Goal: Task Accomplishment & Management: Manage account settings

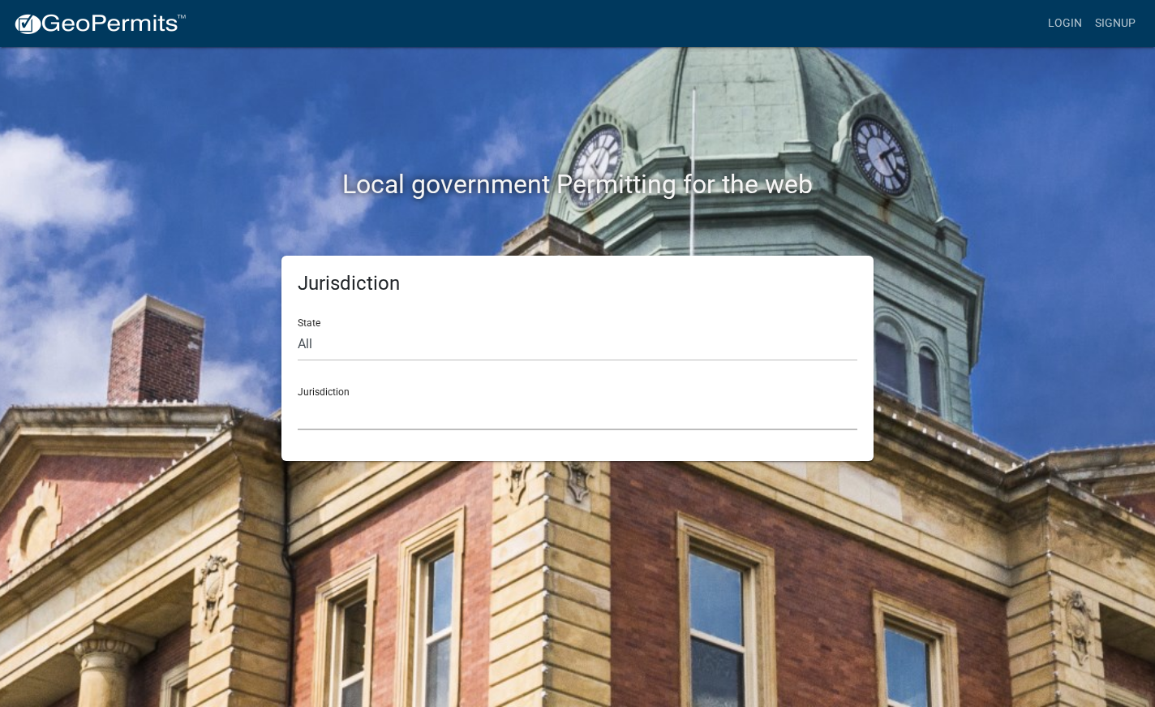
click at [376, 410] on select "Custer County, Colorado Carroll County, Georgia Cook County, Georgia Crawford C…" at bounding box center [578, 413] width 560 height 33
click at [390, 395] on div "Jurisdiction Custer County, Colorado Carroll County, Georgia Cook County, Georg…" at bounding box center [578, 402] width 560 height 56
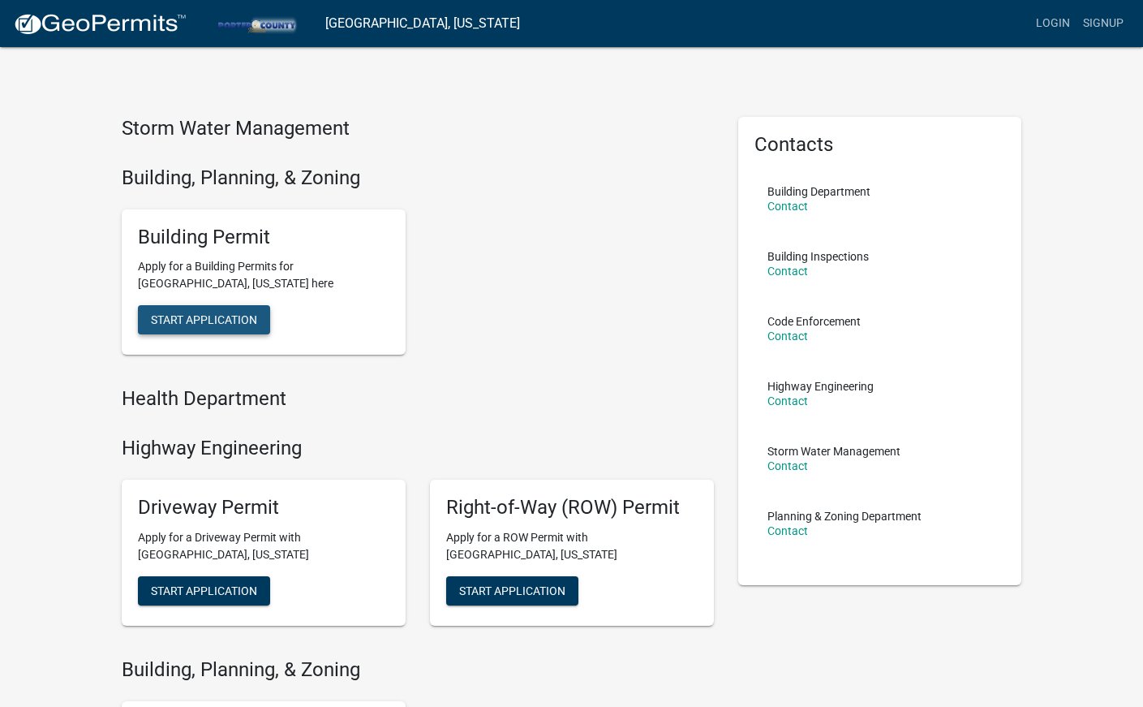
click at [202, 325] on span "Start Application" at bounding box center [204, 319] width 106 height 13
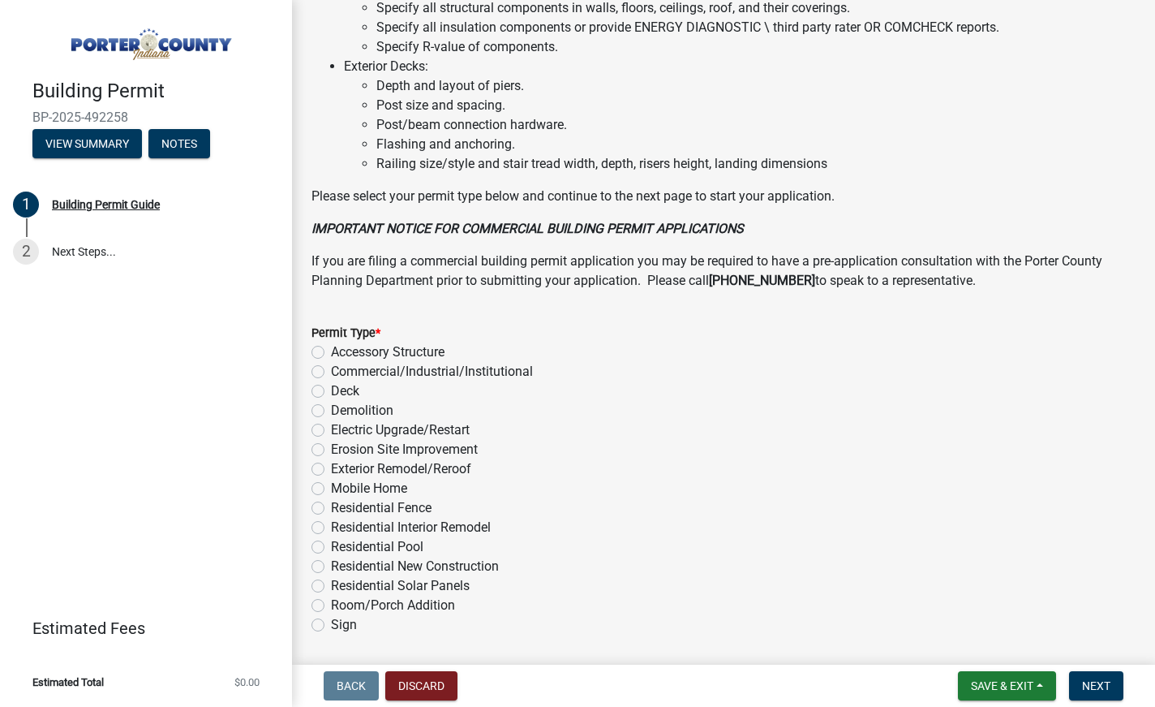
scroll to position [1168, 0]
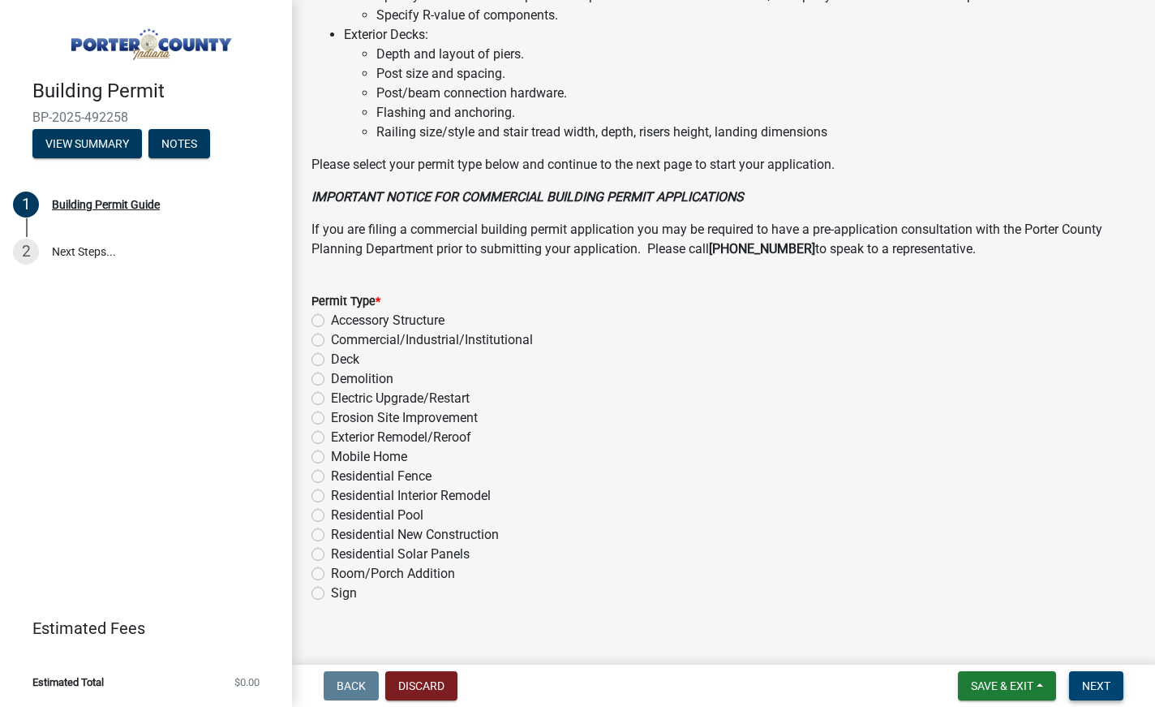
click at [1089, 686] on span "Next" at bounding box center [1096, 685] width 28 height 13
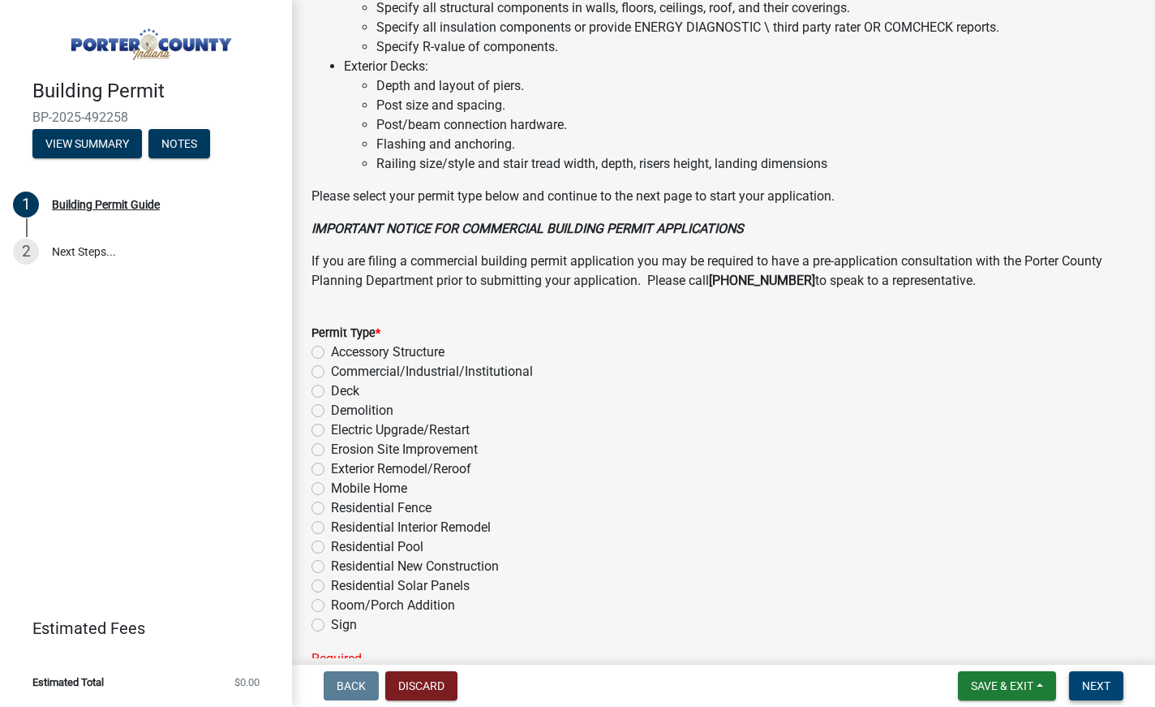
scroll to position [1200, 0]
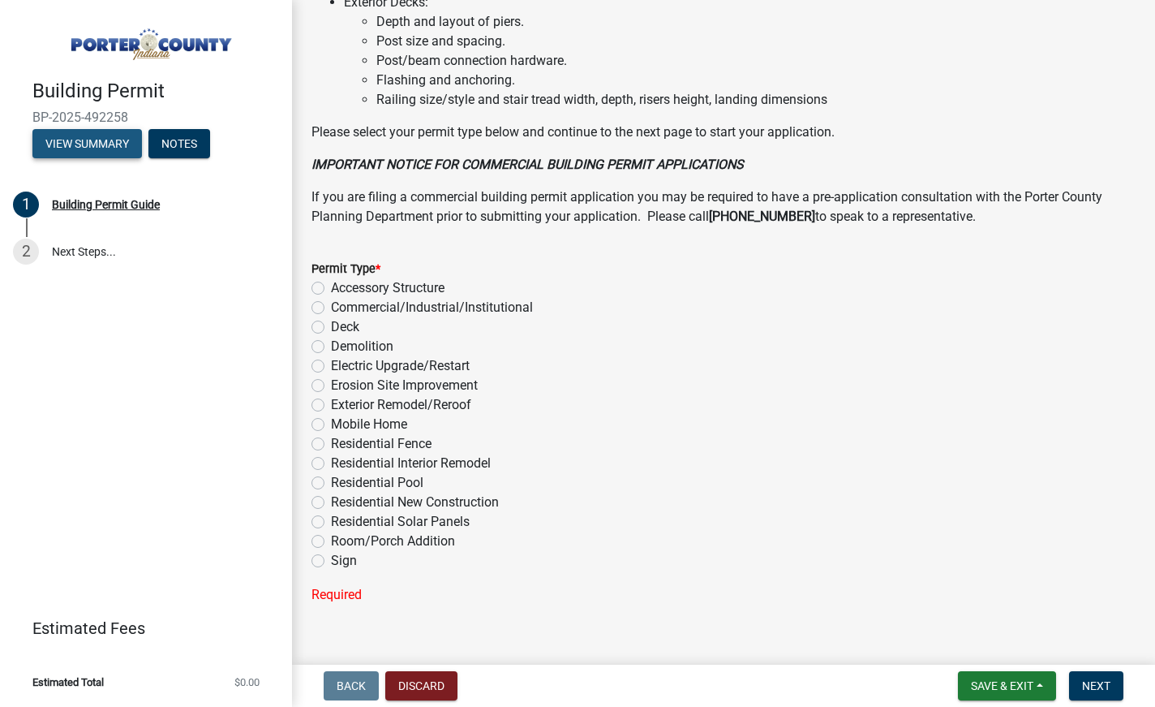
click at [95, 150] on button "View Summary" at bounding box center [87, 143] width 110 height 29
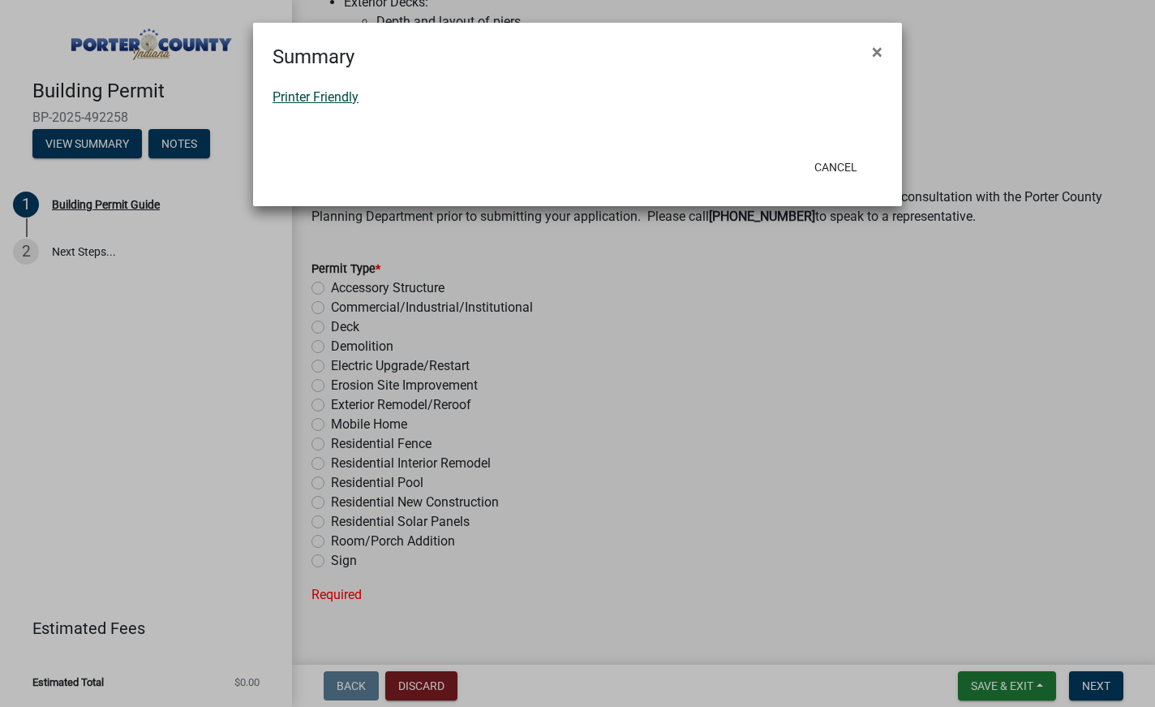
click at [315, 93] on link "Printer Friendly" at bounding box center [316, 96] width 86 height 15
click at [847, 164] on button "Cancel" at bounding box center [836, 167] width 69 height 29
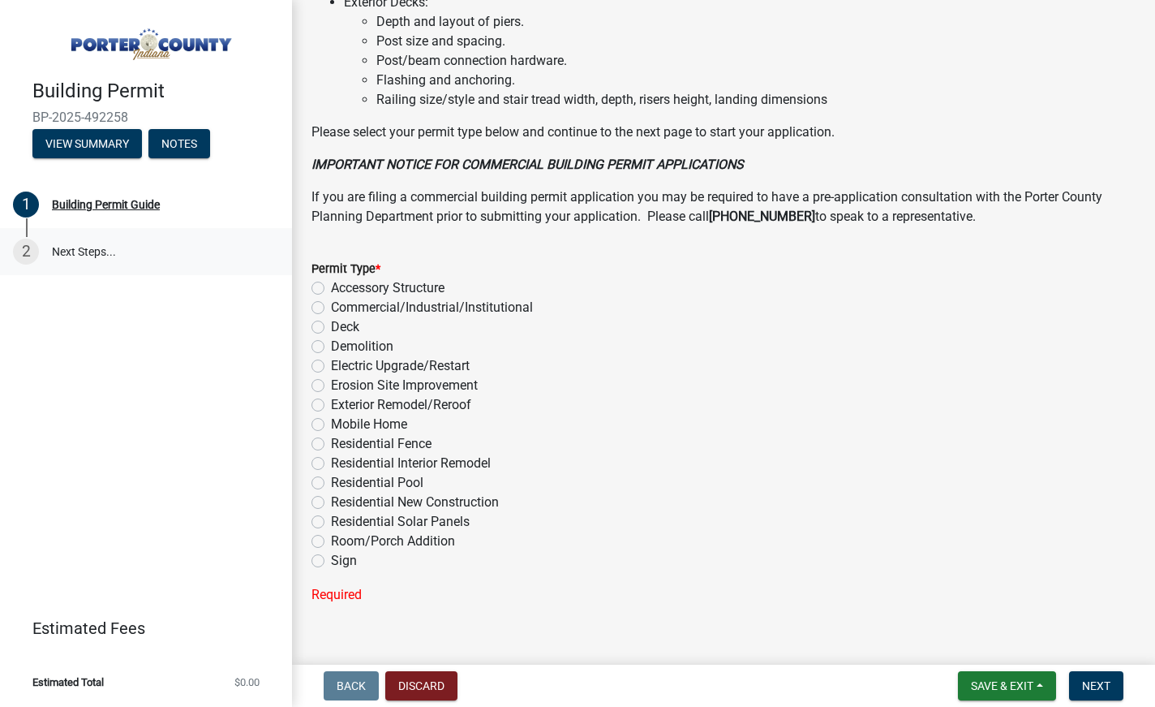
click at [80, 254] on link "2 Next Steps..." at bounding box center [146, 251] width 292 height 47
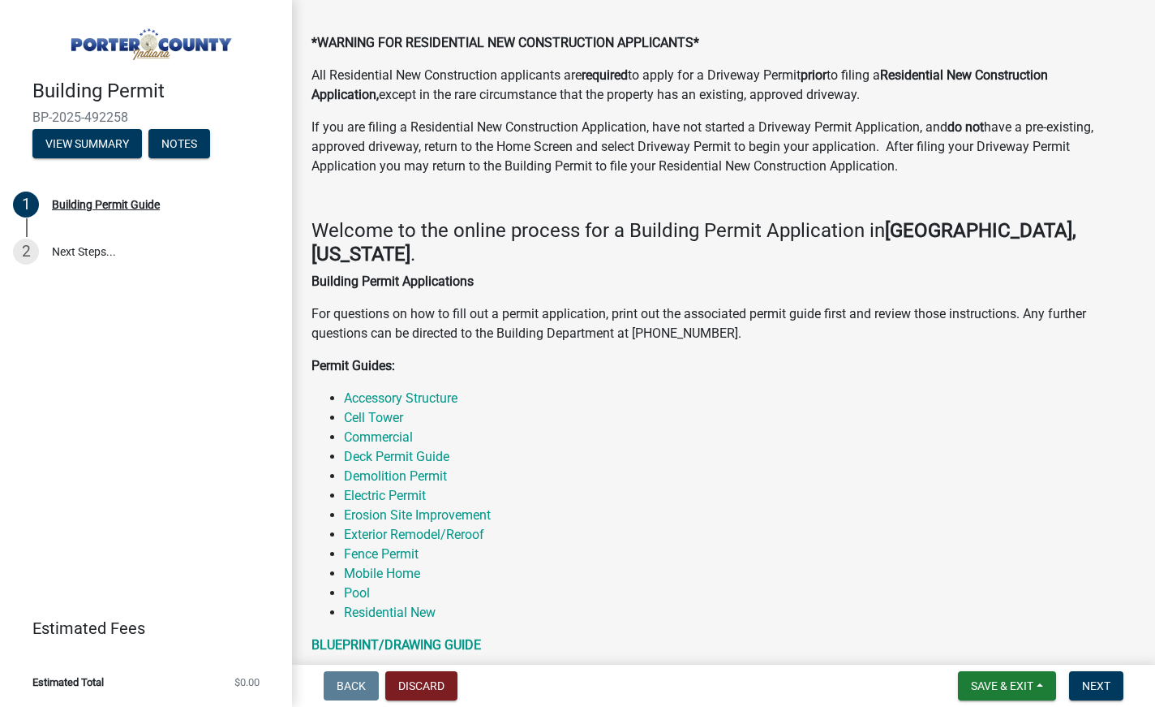
scroll to position [0, 0]
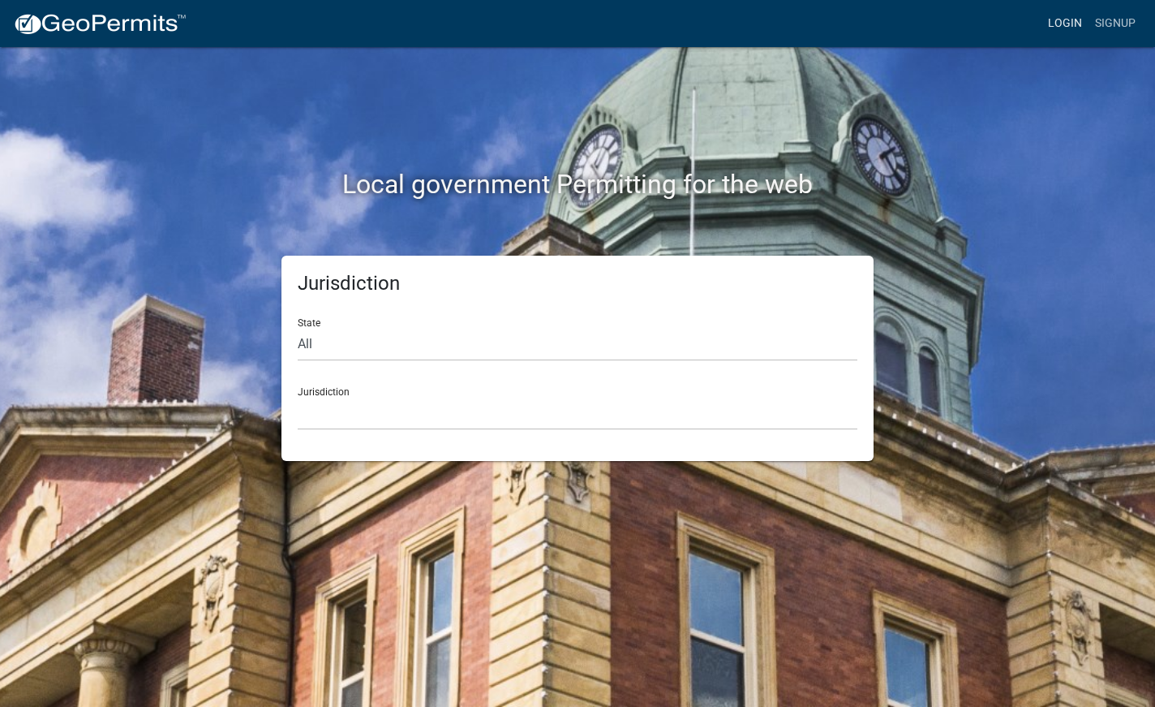
click at [1065, 24] on link "Login" at bounding box center [1065, 23] width 47 height 31
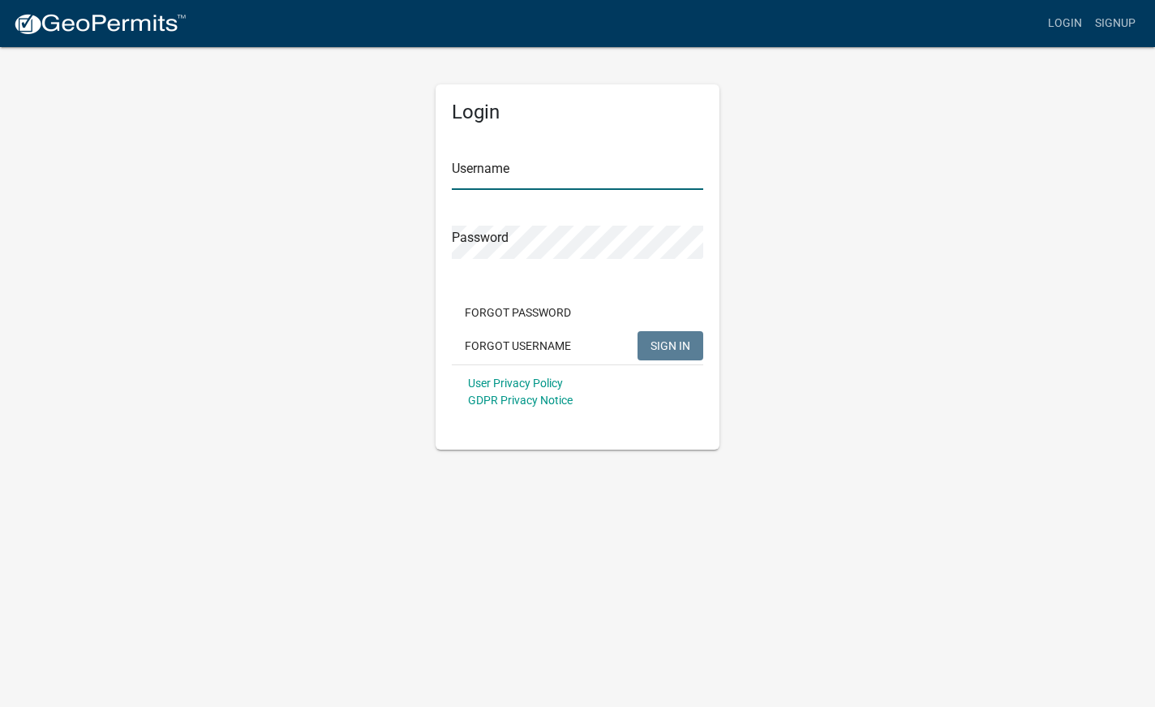
type input "CynAcosta"
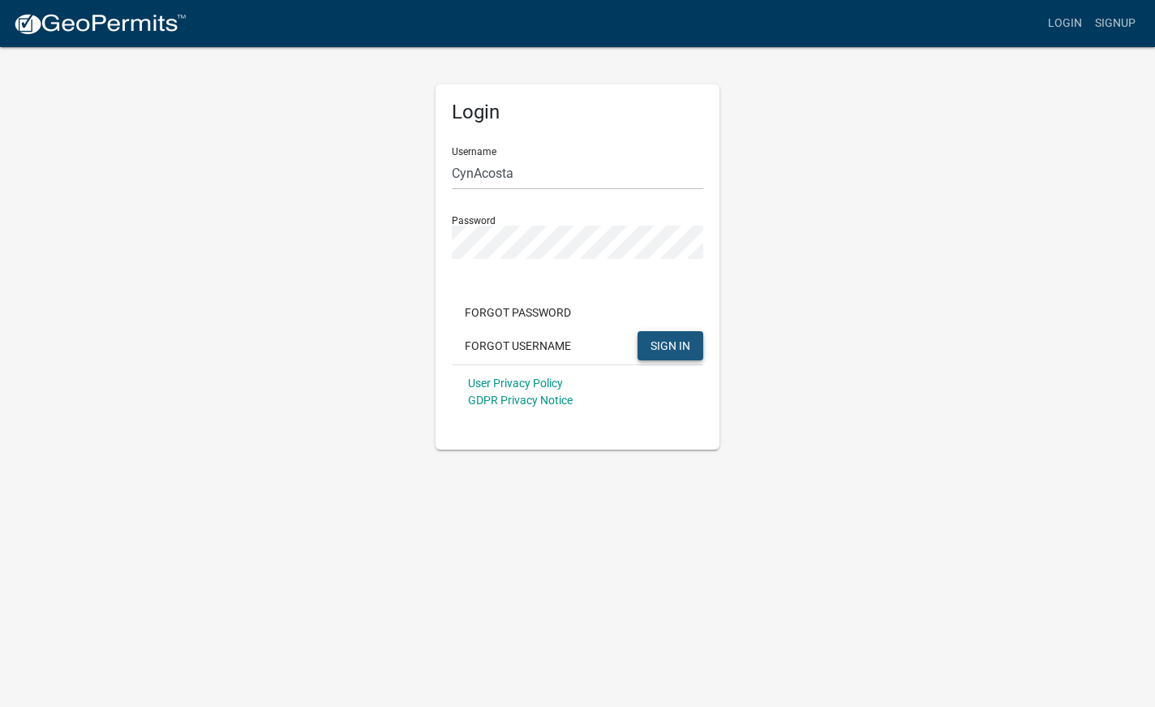
click at [688, 351] on span "SIGN IN" at bounding box center [671, 344] width 40 height 13
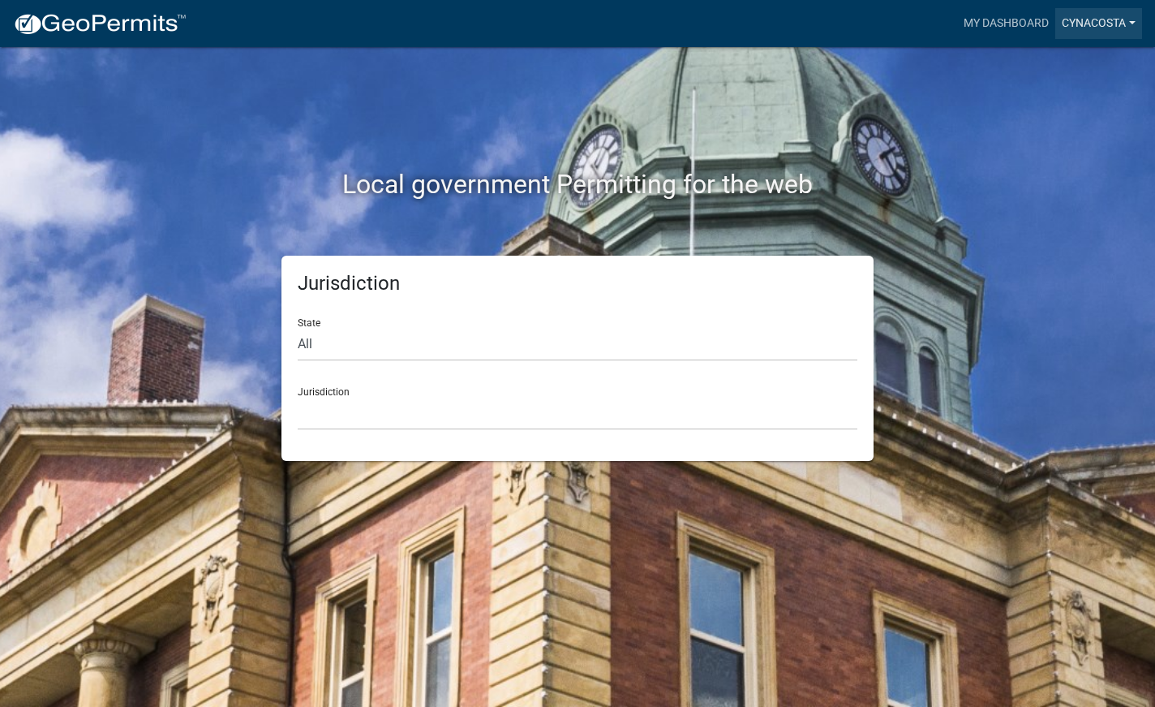
click at [1134, 21] on link "CynAcosta" at bounding box center [1099, 23] width 87 height 31
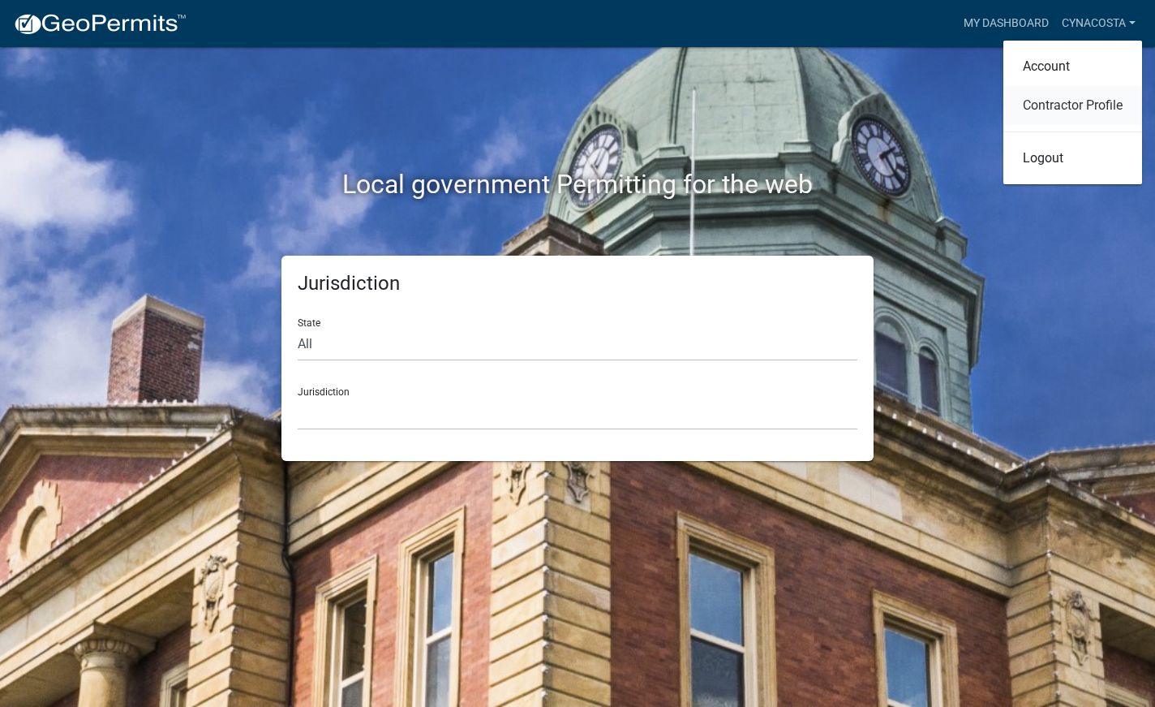
click at [1053, 108] on link "Contractor Profile" at bounding box center [1073, 105] width 139 height 39
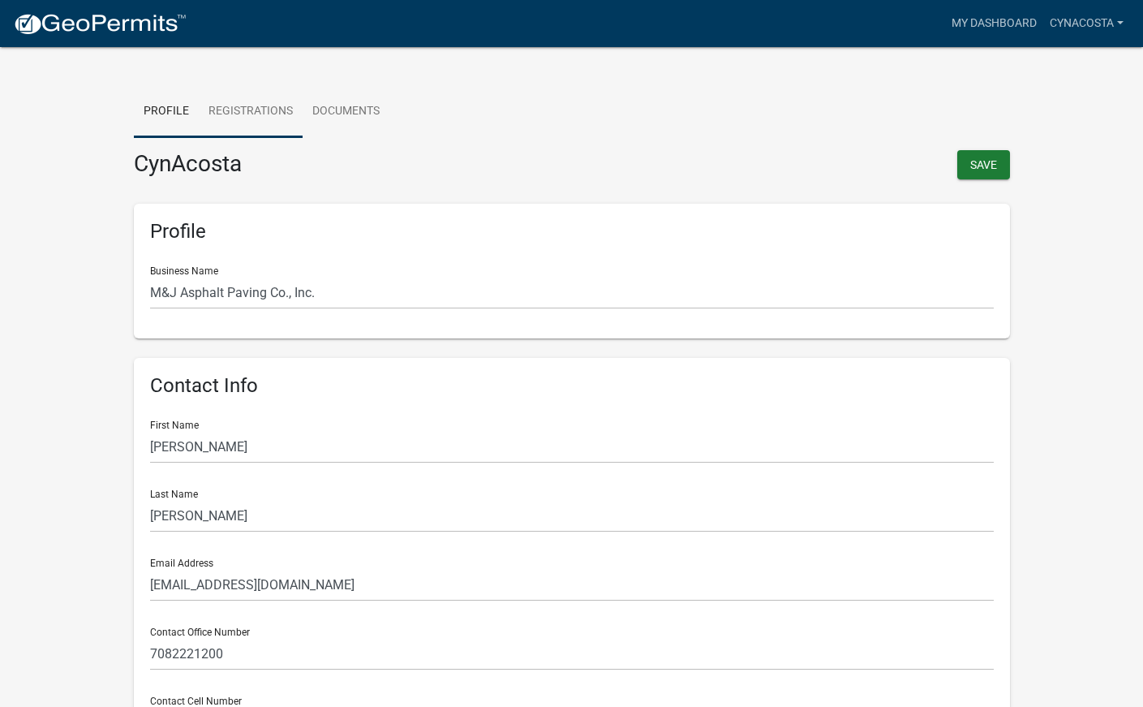
click at [243, 113] on link "Registrations" at bounding box center [251, 112] width 104 height 52
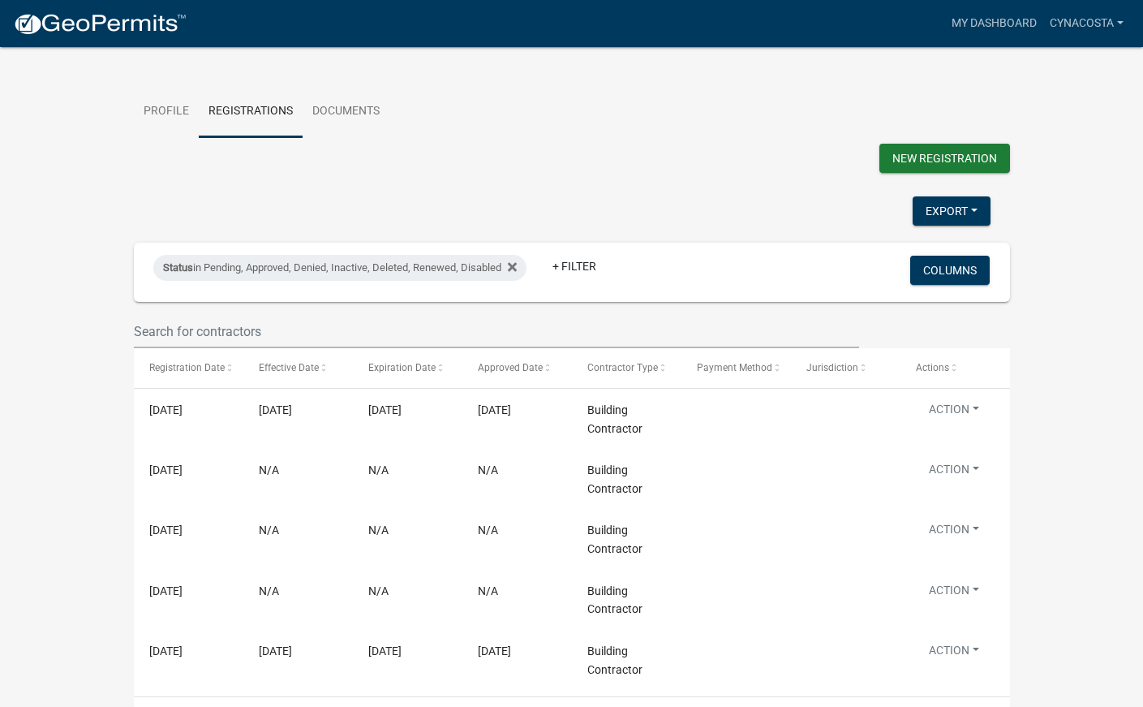
scroll to position [67, 0]
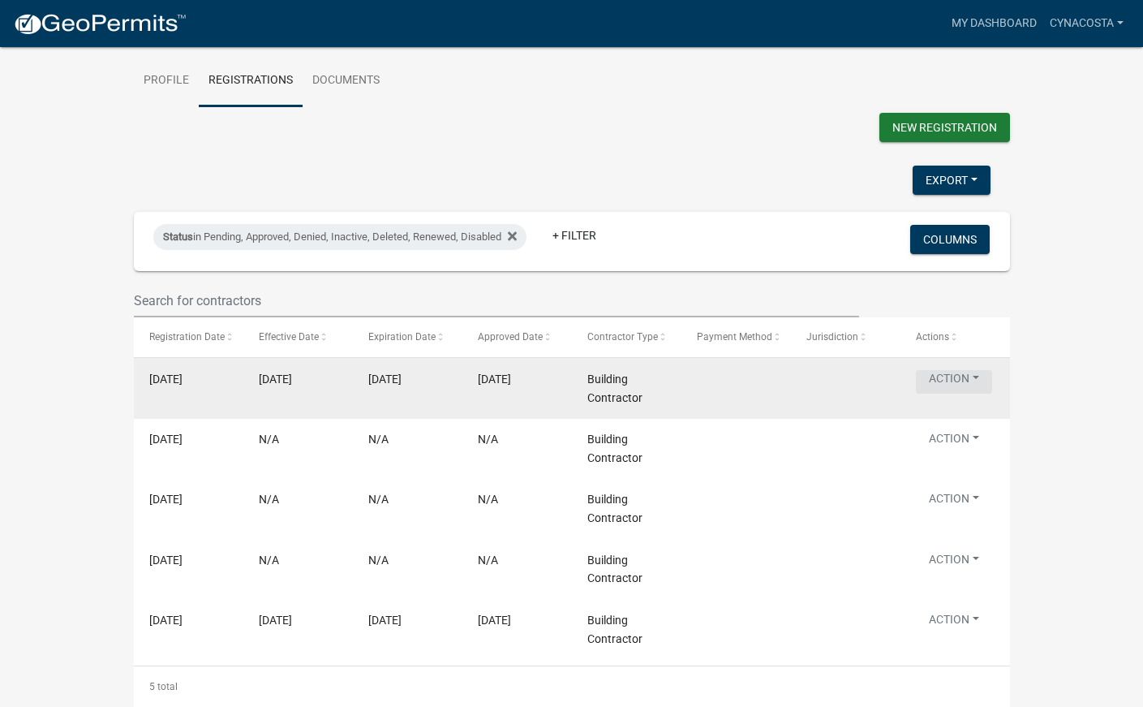
click at [957, 370] on button "Action" at bounding box center [954, 382] width 76 height 24
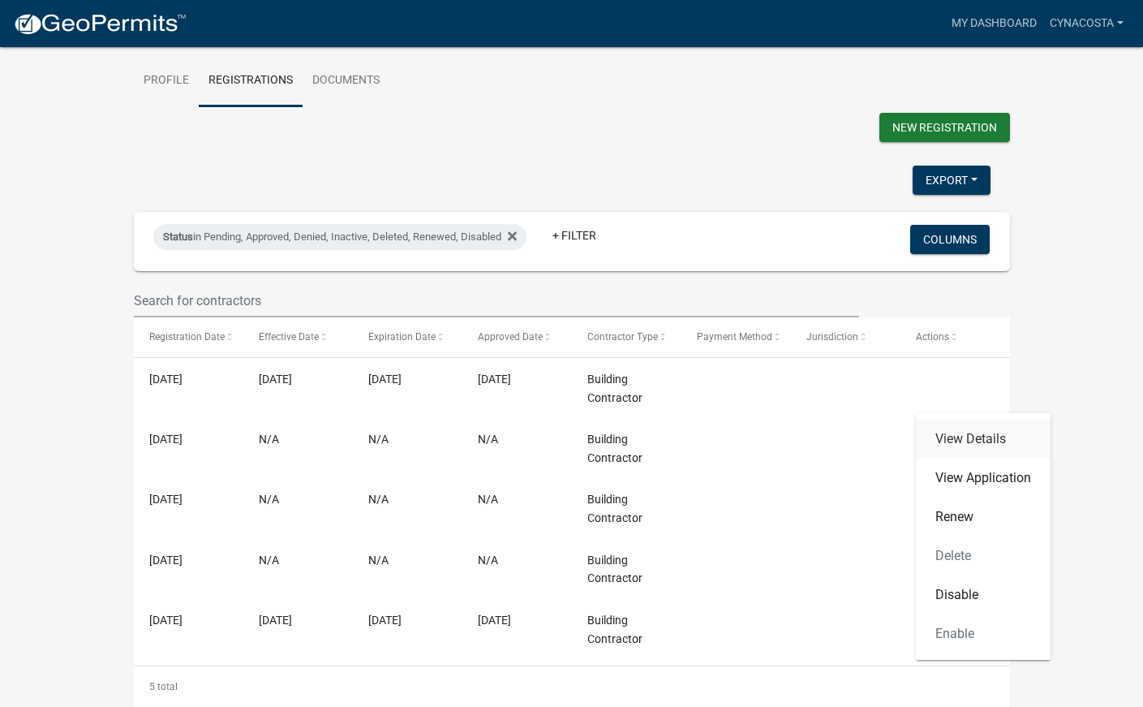
click at [969, 420] on link "View Details" at bounding box center [983, 439] width 135 height 39
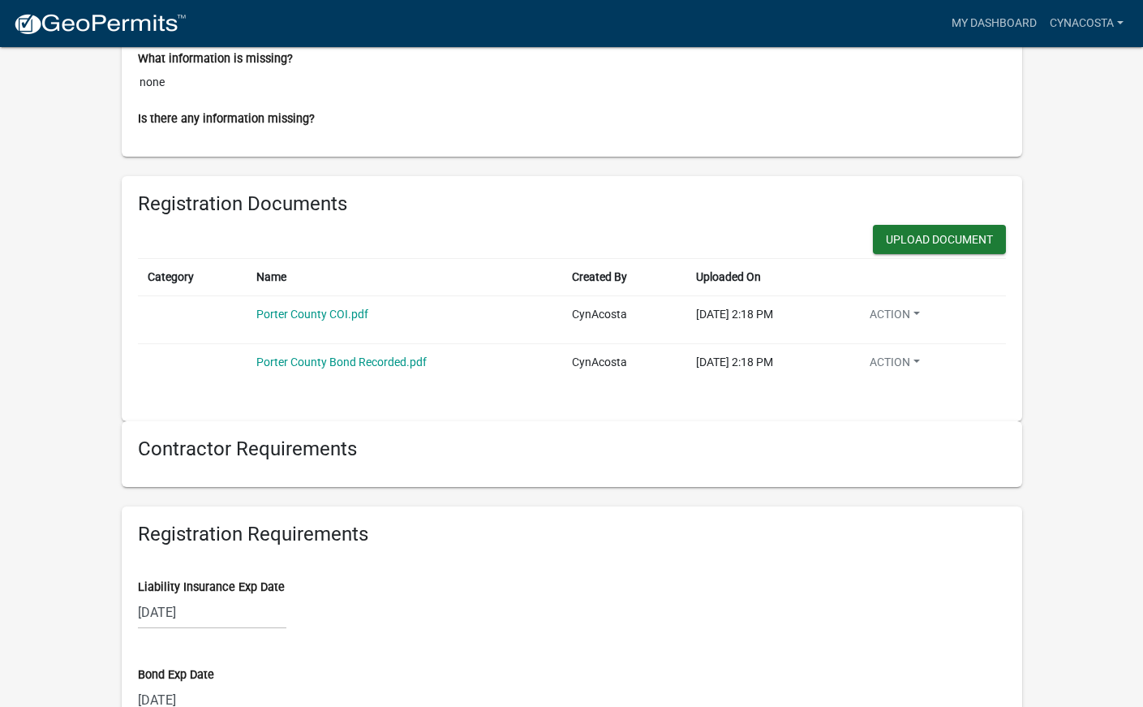
scroll to position [1055, 0]
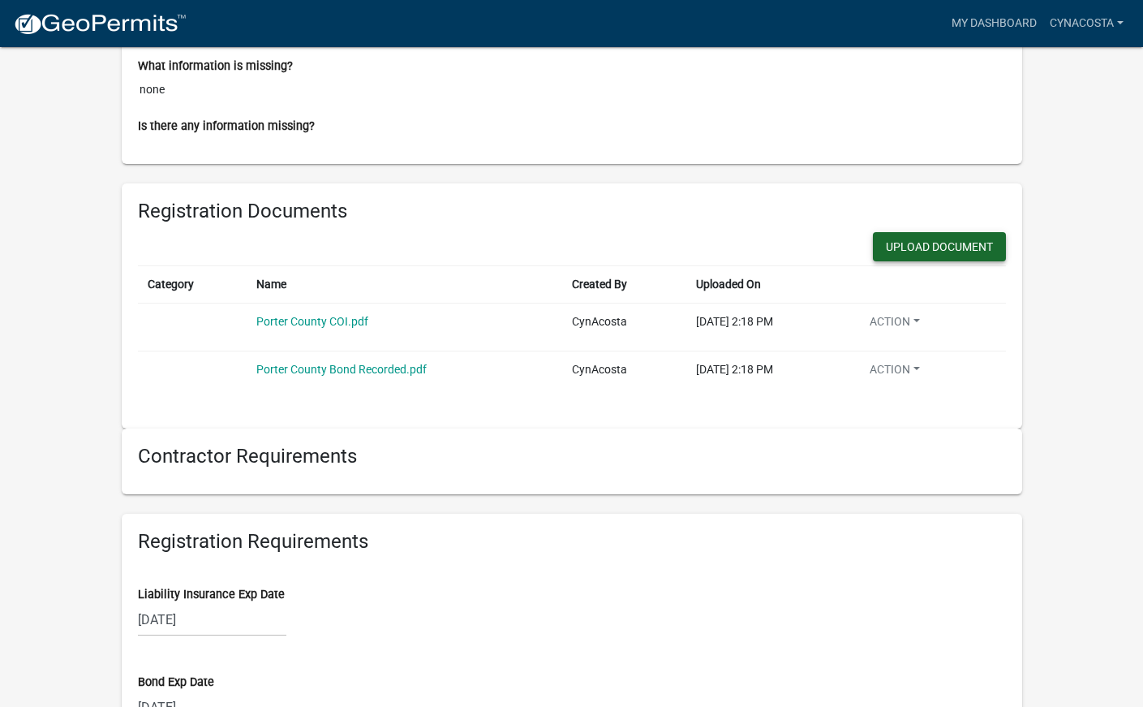
click at [931, 252] on button "Upload Document" at bounding box center [939, 246] width 133 height 29
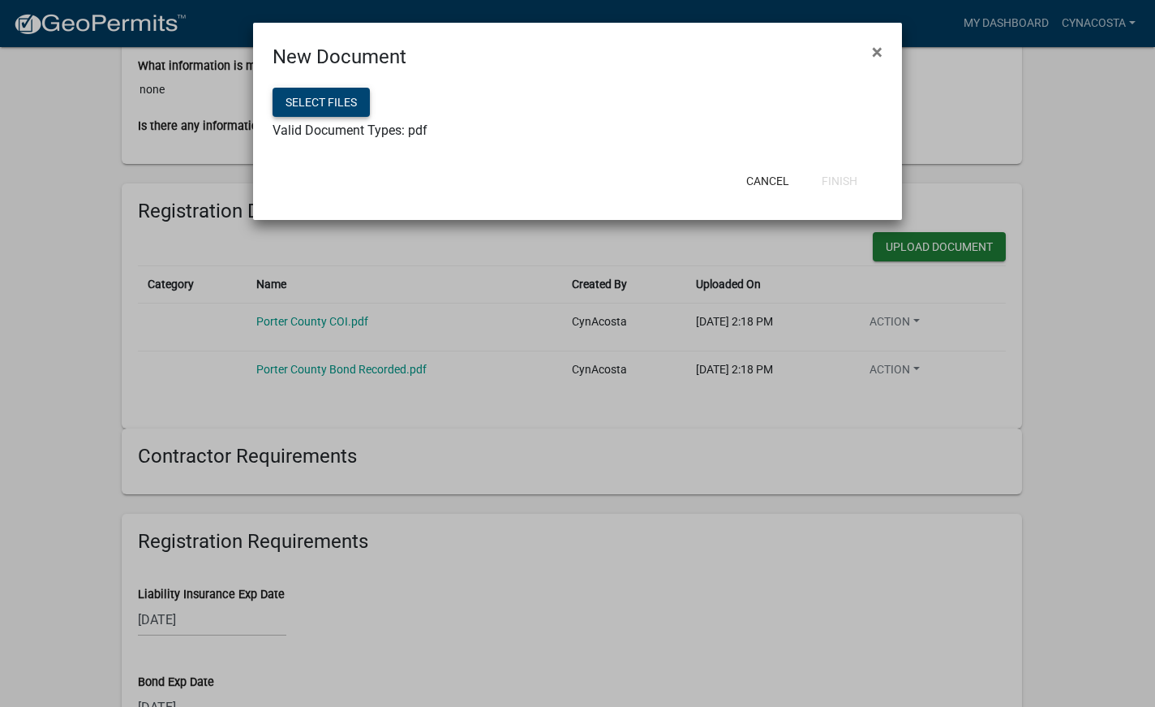
click at [315, 110] on button "Select files" at bounding box center [321, 102] width 97 height 29
click at [843, 184] on button "Finish" at bounding box center [840, 180] width 62 height 29
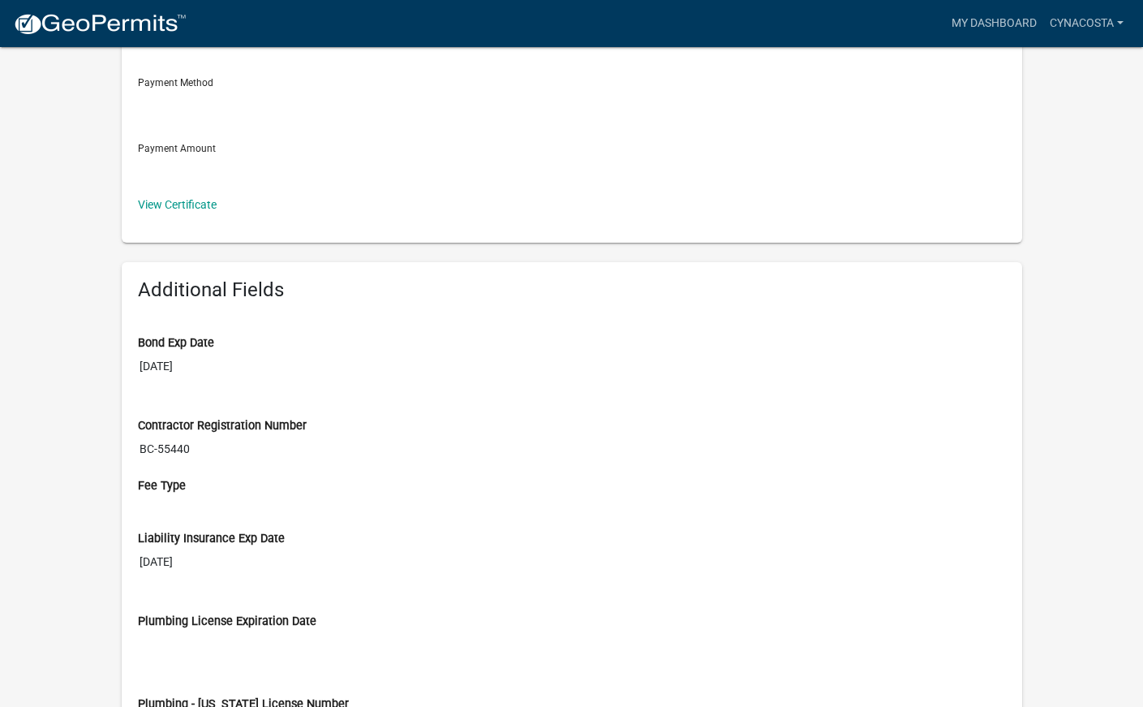
scroll to position [325, 0]
